Goal: Information Seeking & Learning: Learn about a topic

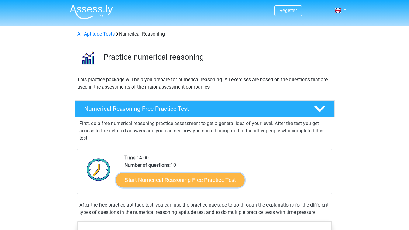
click at [215, 179] on link "Start Numerical Reasoning Free Practice Test" at bounding box center [180, 179] width 128 height 15
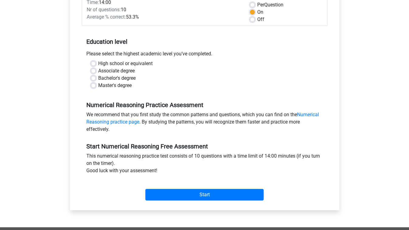
scroll to position [94, 0]
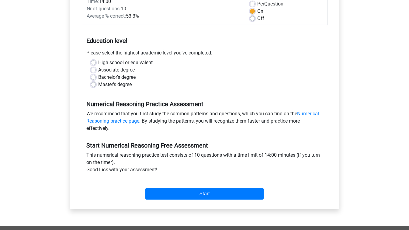
click at [98, 86] on label "Master's degree" at bounding box center [114, 84] width 33 height 7
click at [93, 86] on input "Master's degree" at bounding box center [93, 84] width 5 height 6
radio input "true"
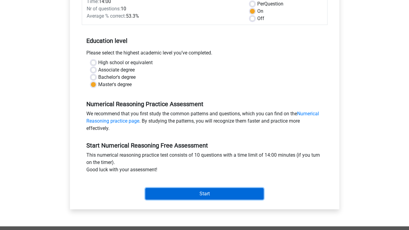
click at [174, 196] on input "Start" at bounding box center [204, 194] width 118 height 12
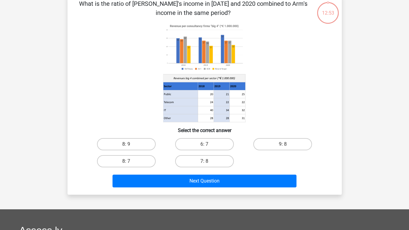
scroll to position [33, 0]
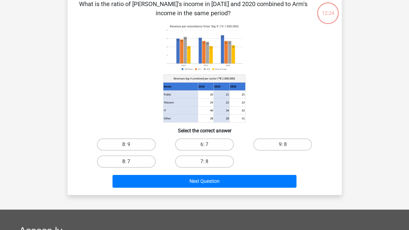
click at [128, 160] on label "8: 7" at bounding box center [126, 161] width 59 height 12
click at [128, 161] on input "8: 7" at bounding box center [128, 163] width 4 height 4
radio input "true"
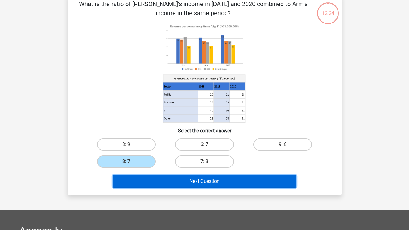
click at [180, 183] on button "Next Question" at bounding box center [204, 181] width 184 height 13
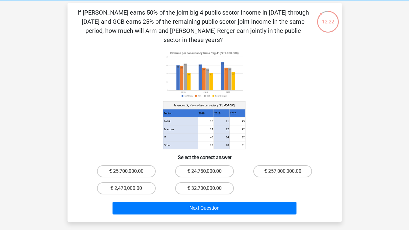
scroll to position [26, 0]
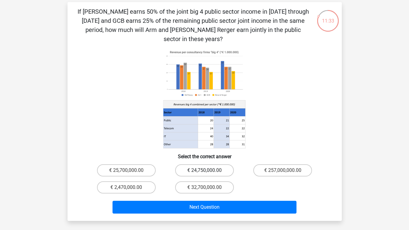
click at [198, 164] on label "€ 24,750,000.00" at bounding box center [204, 170] width 59 height 12
click at [204, 170] on input "€ 24,750,000.00" at bounding box center [206, 172] width 4 height 4
radio input "true"
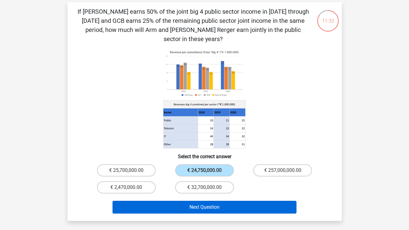
click at [192, 200] on button "Next Question" at bounding box center [204, 206] width 184 height 13
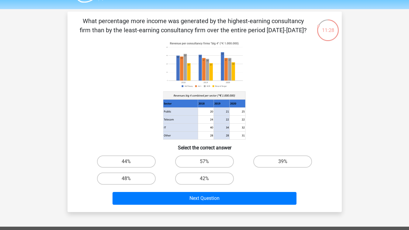
scroll to position [17, 0]
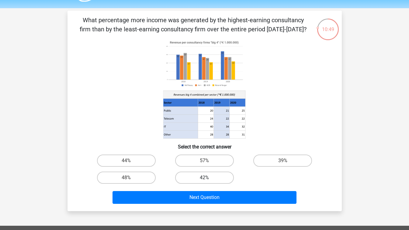
click at [189, 178] on label "42%" at bounding box center [204, 177] width 59 height 12
click at [204, 178] on input "42%" at bounding box center [206, 179] width 4 height 4
radio input "true"
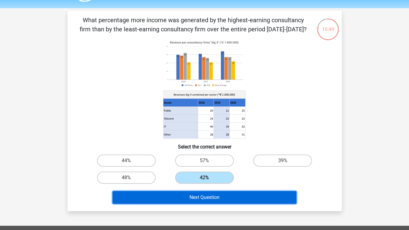
click at [187, 196] on button "Next Question" at bounding box center [204, 197] width 184 height 13
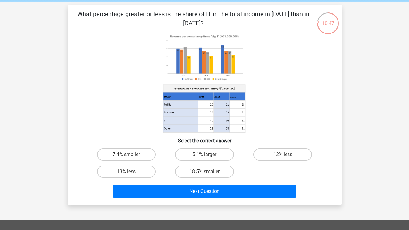
scroll to position [25, 0]
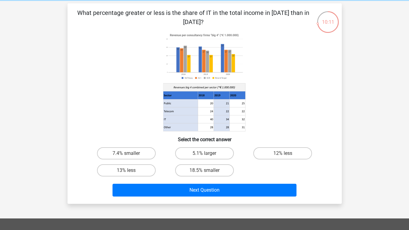
click at [193, 173] on label "18.5% smaller" at bounding box center [204, 170] width 59 height 12
click at [204, 173] on input "18.5% smaller" at bounding box center [206, 172] width 4 height 4
radio input "true"
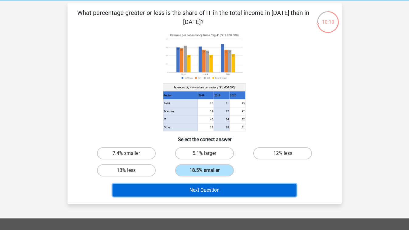
click at [189, 187] on button "Next Question" at bounding box center [204, 189] width 184 height 13
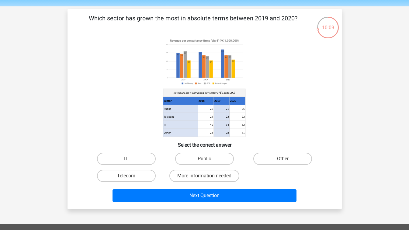
scroll to position [19, 0]
click at [204, 153] on label "Public" at bounding box center [204, 158] width 59 height 12
click at [204, 159] on input "Public" at bounding box center [206, 161] width 4 height 4
radio input "true"
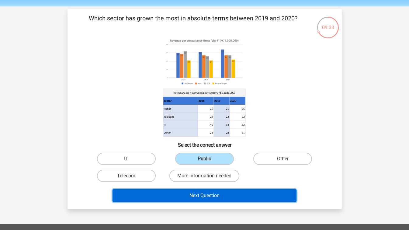
click at [198, 194] on button "Next Question" at bounding box center [204, 195] width 184 height 13
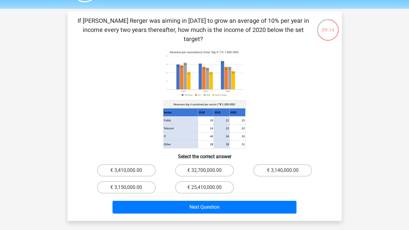
scroll to position [15, 0]
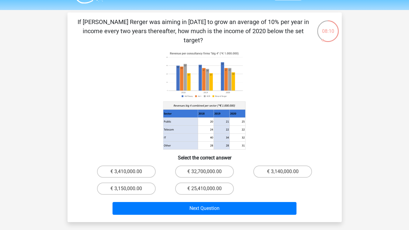
click at [119, 165] on label "€ 3,410,000.00" at bounding box center [126, 171] width 59 height 12
click at [126, 171] on input "€ 3,410,000.00" at bounding box center [128, 173] width 4 height 4
radio input "true"
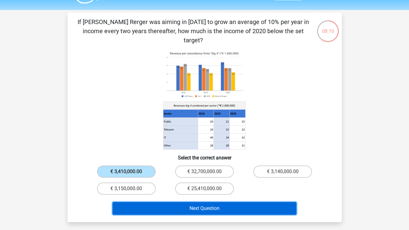
click at [183, 202] on button "Next Question" at bounding box center [204, 208] width 184 height 13
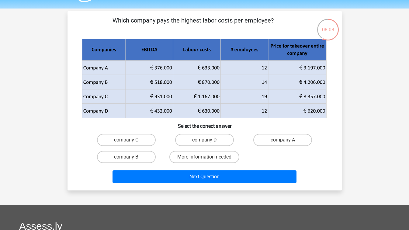
scroll to position [17, 0]
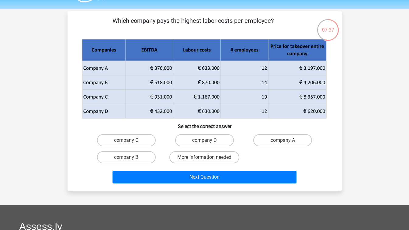
click at [128, 158] on input "company B" at bounding box center [128, 159] width 4 height 4
radio input "true"
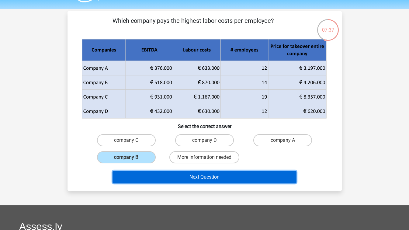
click at [162, 177] on button "Next Question" at bounding box center [204, 176] width 184 height 13
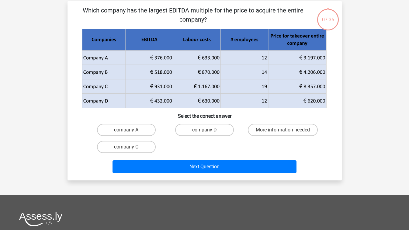
scroll to position [28, 0]
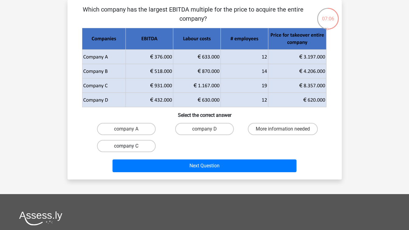
click at [135, 145] on label "company C" at bounding box center [126, 146] width 59 height 12
click at [130, 146] on input "company C" at bounding box center [128, 148] width 4 height 4
radio input "true"
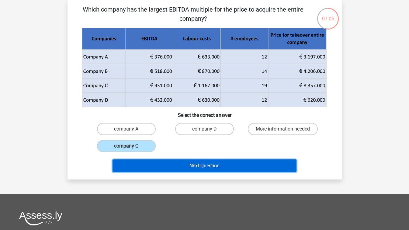
click at [173, 167] on button "Next Question" at bounding box center [204, 165] width 184 height 13
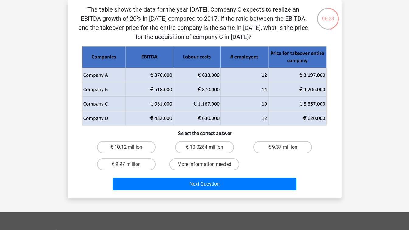
click at [194, 145] on label "€ 10.0284 million" at bounding box center [204, 147] width 59 height 12
click at [204, 147] on input "€ 10.0284 million" at bounding box center [206, 149] width 4 height 4
radio input "true"
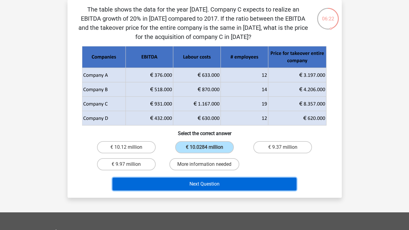
click at [202, 183] on button "Next Question" at bounding box center [204, 183] width 184 height 13
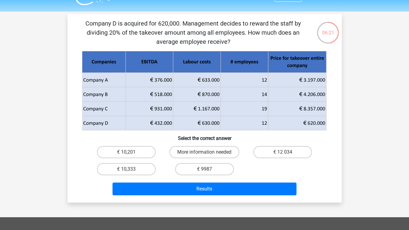
scroll to position [15, 0]
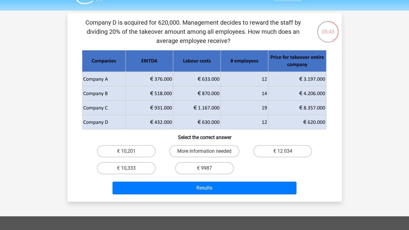
click at [127, 169] on input "€ 10,333" at bounding box center [128, 170] width 4 height 4
radio input "true"
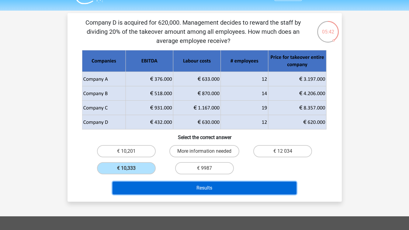
click at [165, 191] on button "Results" at bounding box center [204, 187] width 184 height 13
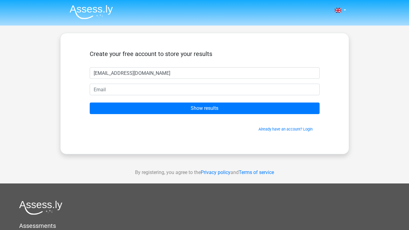
type input "anett.falussy@gmail.com"
drag, startPoint x: 159, startPoint y: 66, endPoint x: 143, endPoint y: 73, distance: 17.4
click at [143, 73] on form "Create your free account to store your results anett.falussy@gmail.com Show res…" at bounding box center [205, 91] width 230 height 82
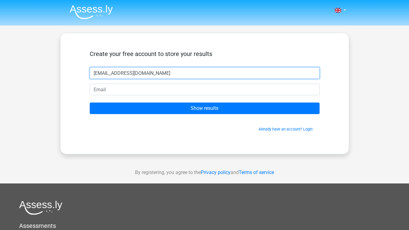
drag, startPoint x: 151, startPoint y: 74, endPoint x: 70, endPoint y: 73, distance: 80.8
click at [70, 73] on div "Create your free account to store your results anett.falussy@gmail.com Show res…" at bounding box center [204, 93] width 289 height 121
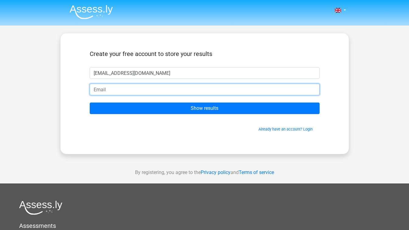
click at [93, 85] on input "email" at bounding box center [205, 90] width 230 height 12
paste input "anett.falussy@gmail.com"
type input "anett.falussy@gmail.com"
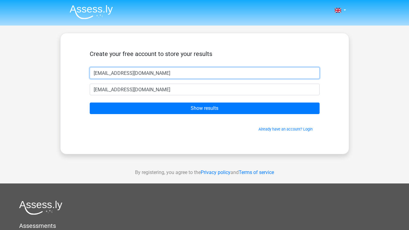
drag, startPoint x: 153, startPoint y: 72, endPoint x: 56, endPoint y: 69, distance: 96.3
click at [56, 69] on div "Nederlands English" at bounding box center [204, 172] width 409 height 344
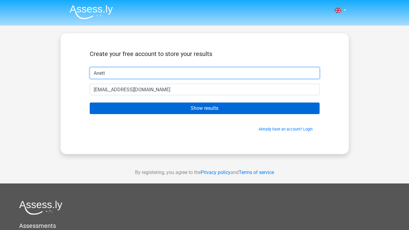
type input "Anett"
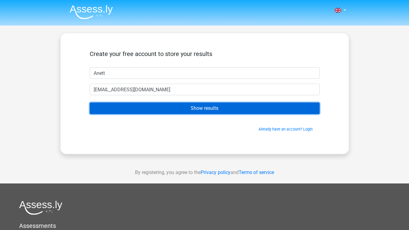
click at [210, 107] on input "Show results" at bounding box center [205, 108] width 230 height 12
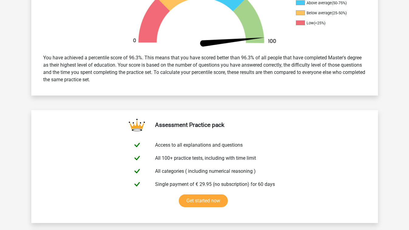
scroll to position [220, 0]
